Goal: Information Seeking & Learning: Learn about a topic

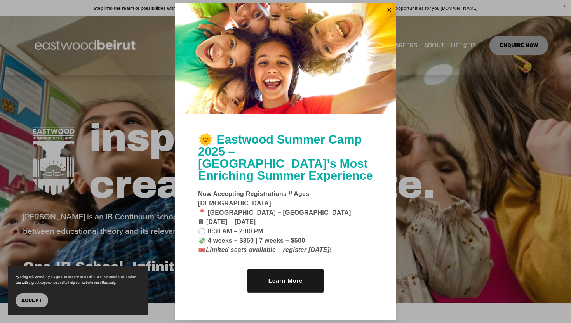
click at [395, 23] on div at bounding box center [285, 58] width 221 height 111
click at [388, 17] on link "Close" at bounding box center [389, 10] width 12 height 12
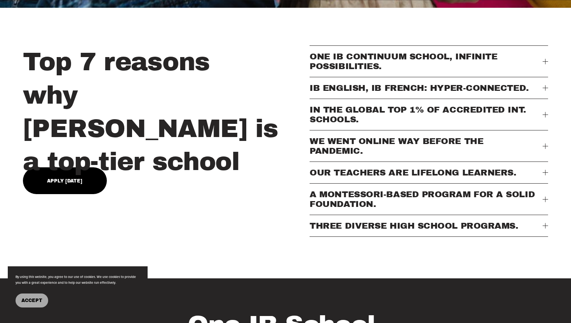
scroll to position [296, 0]
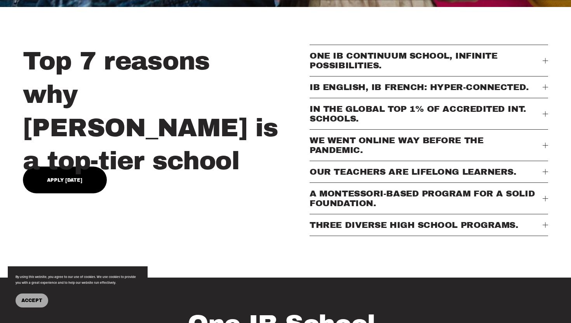
click at [46, 301] on button "Accept" at bounding box center [32, 301] width 33 height 14
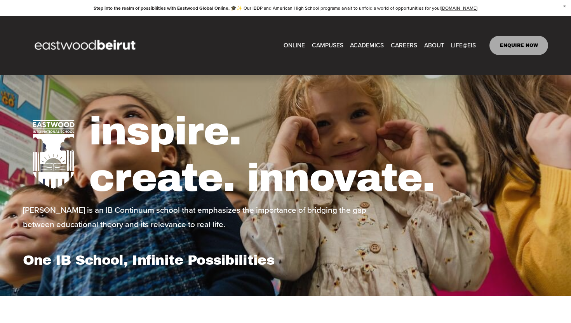
scroll to position [0, 0]
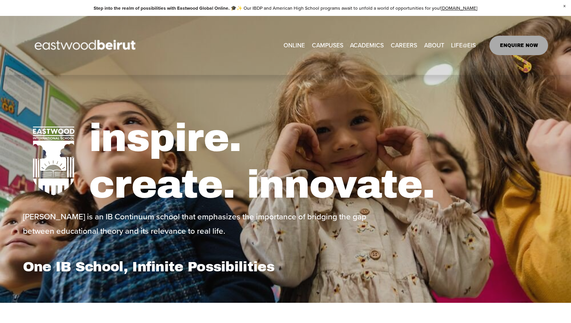
click at [322, 44] on span "CAMPUSES" at bounding box center [327, 45] width 31 height 11
click at [293, 42] on link "ONLINE" at bounding box center [294, 45] width 21 height 12
